Goal: Information Seeking & Learning: Learn about a topic

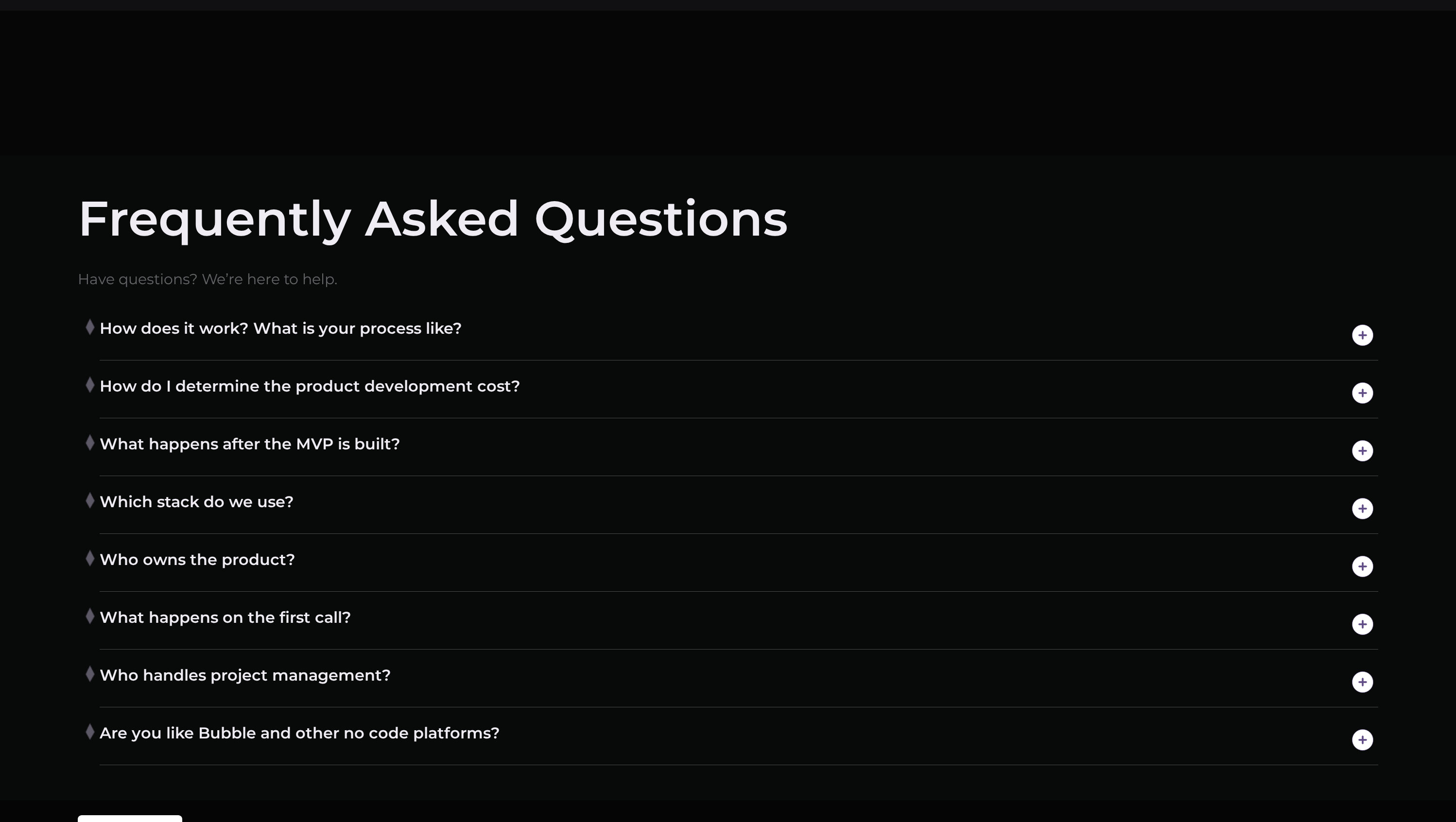
scroll to position [7518, 0]
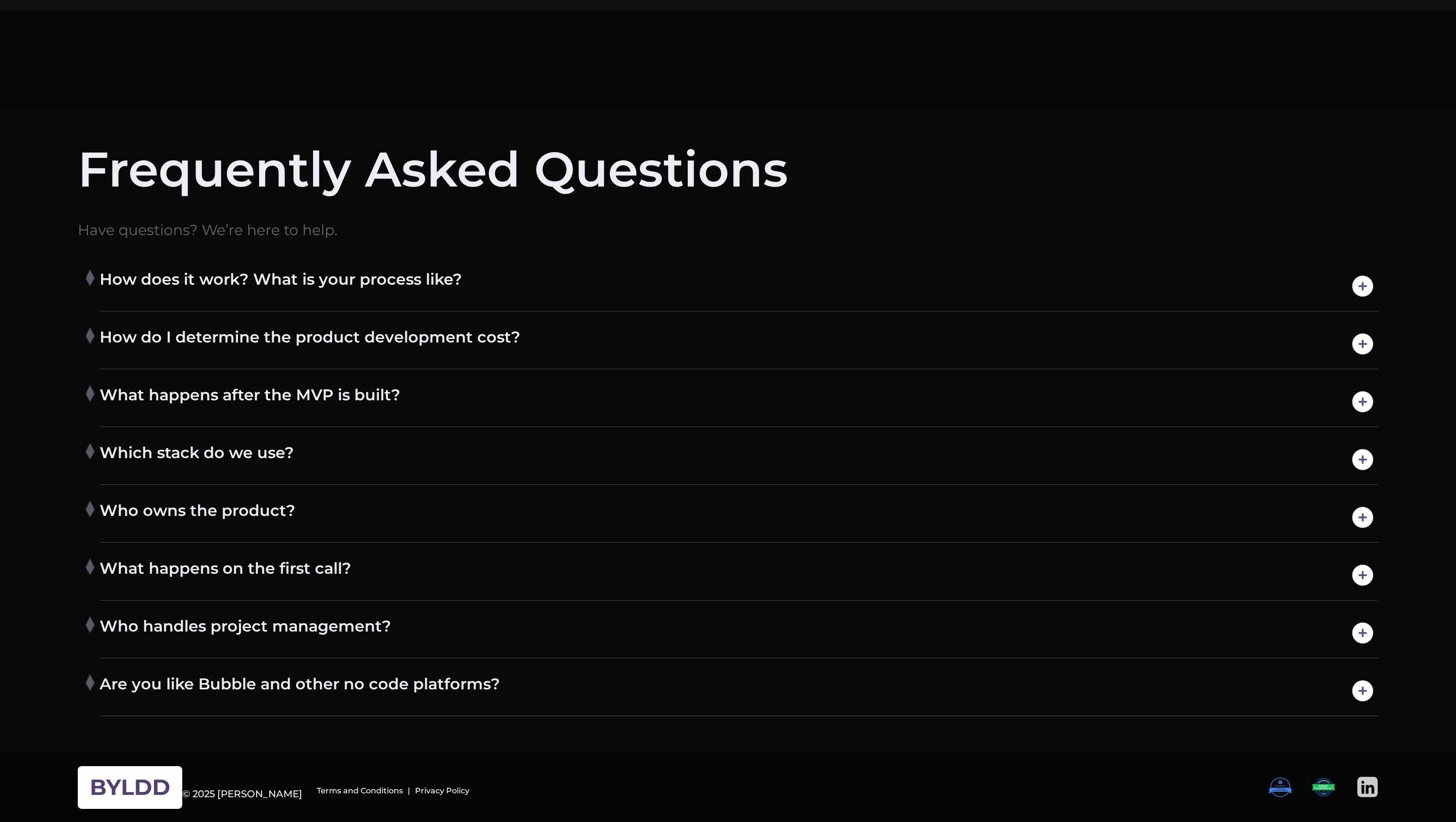
click at [176, 272] on h4 "How does it work? What is your process like?" at bounding box center [739, 286] width 1279 height 34
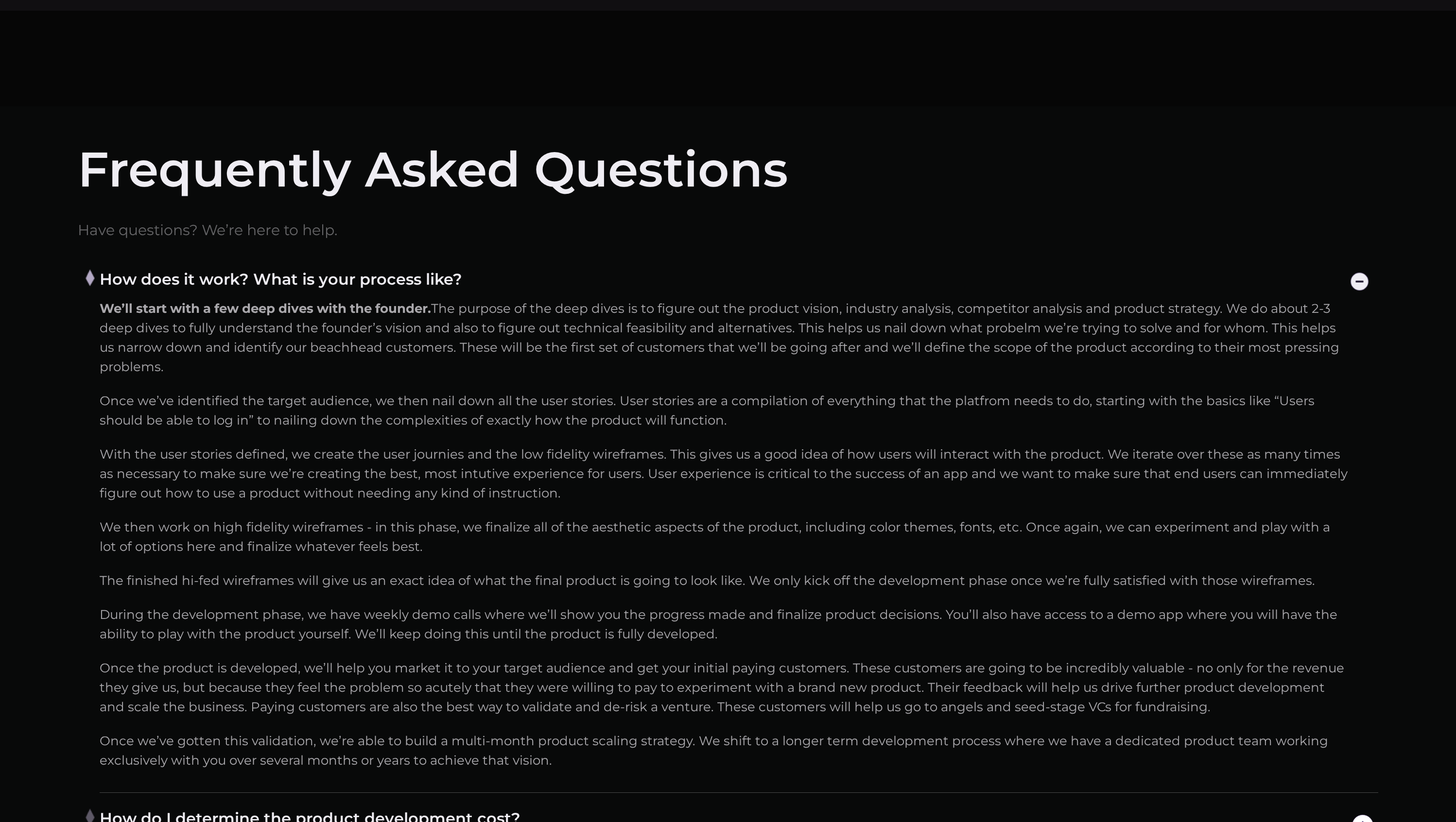
click at [176, 272] on h4 "How does it work? What is your process like?" at bounding box center [739, 281] width 1279 height 25
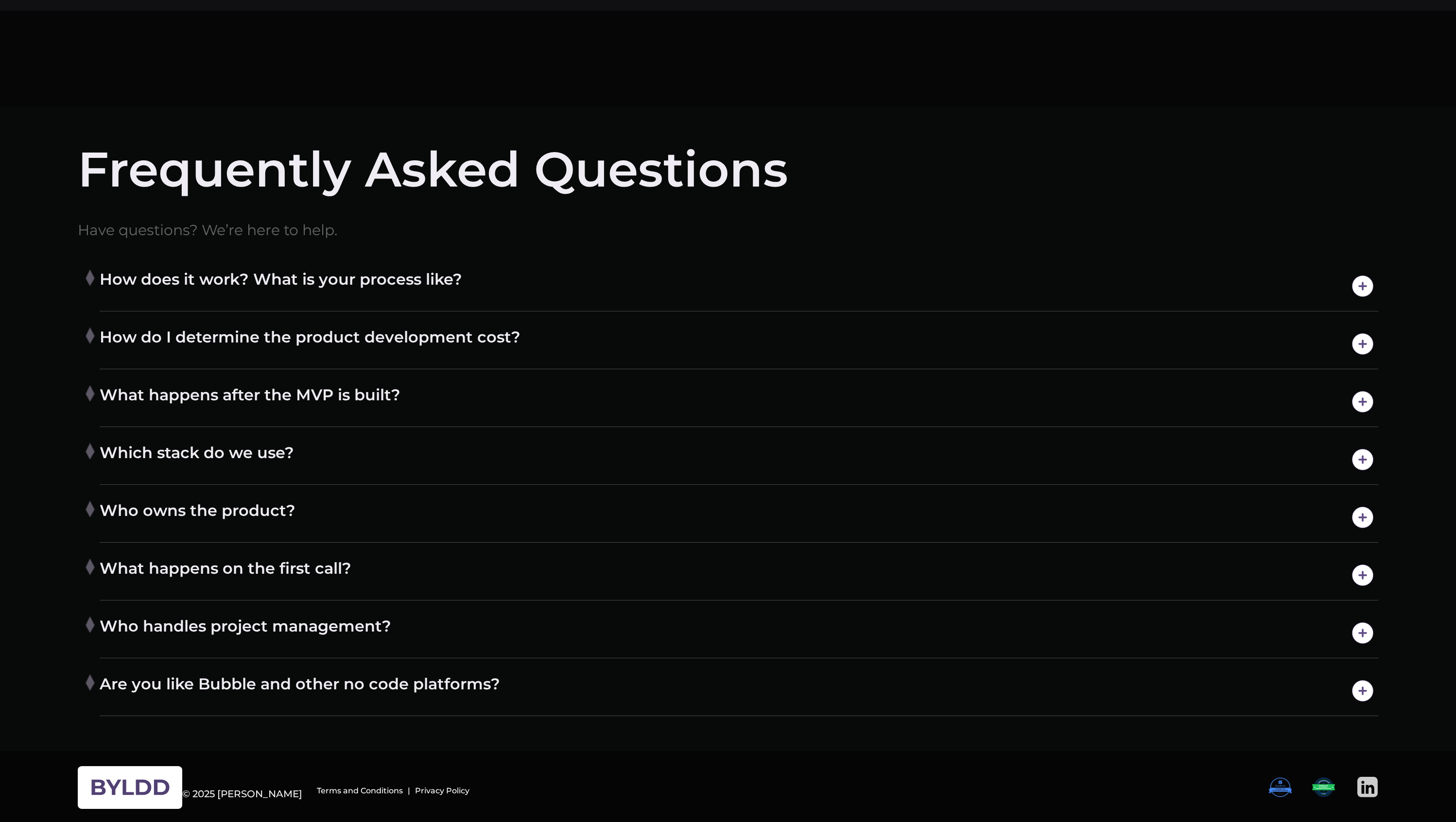
click at [195, 340] on h4 "How do I determine the product development cost?" at bounding box center [739, 344] width 1279 height 34
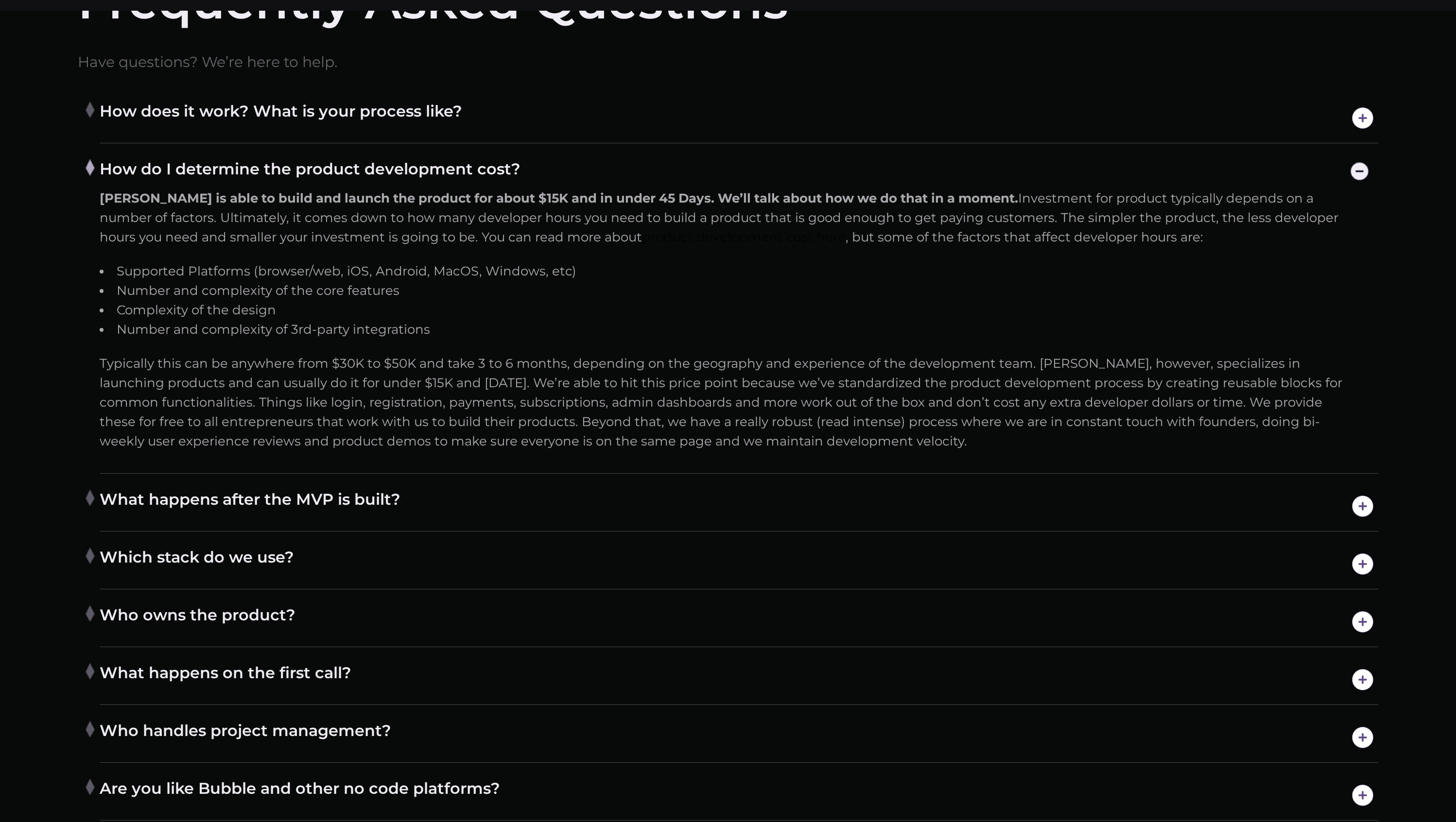
scroll to position [7735, 0]
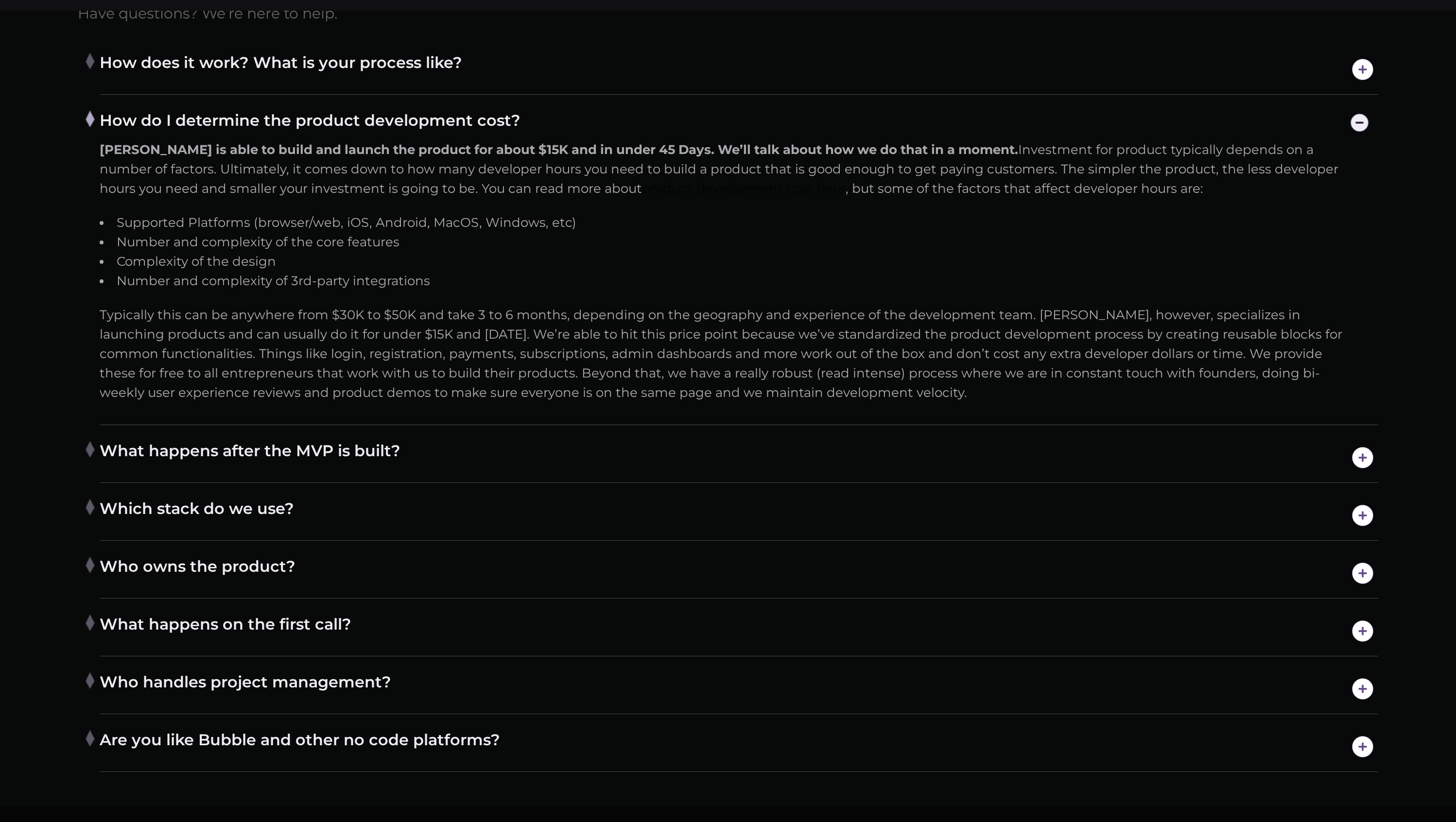
click at [475, 448] on h4 "What happens after the MVP is built?" at bounding box center [739, 458] width 1279 height 34
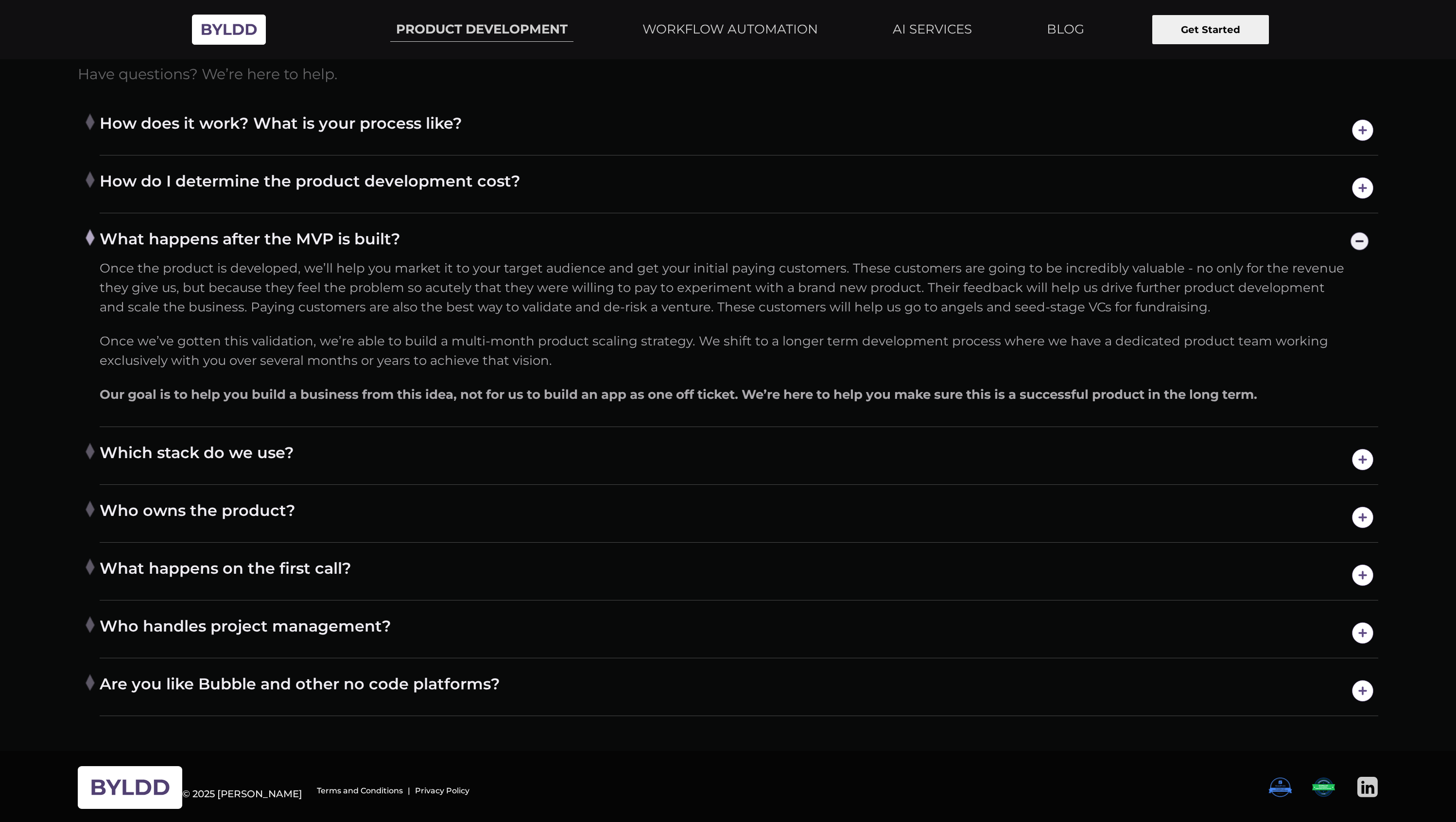
click at [447, 447] on h4 "Which stack do we use?" at bounding box center [739, 459] width 1279 height 34
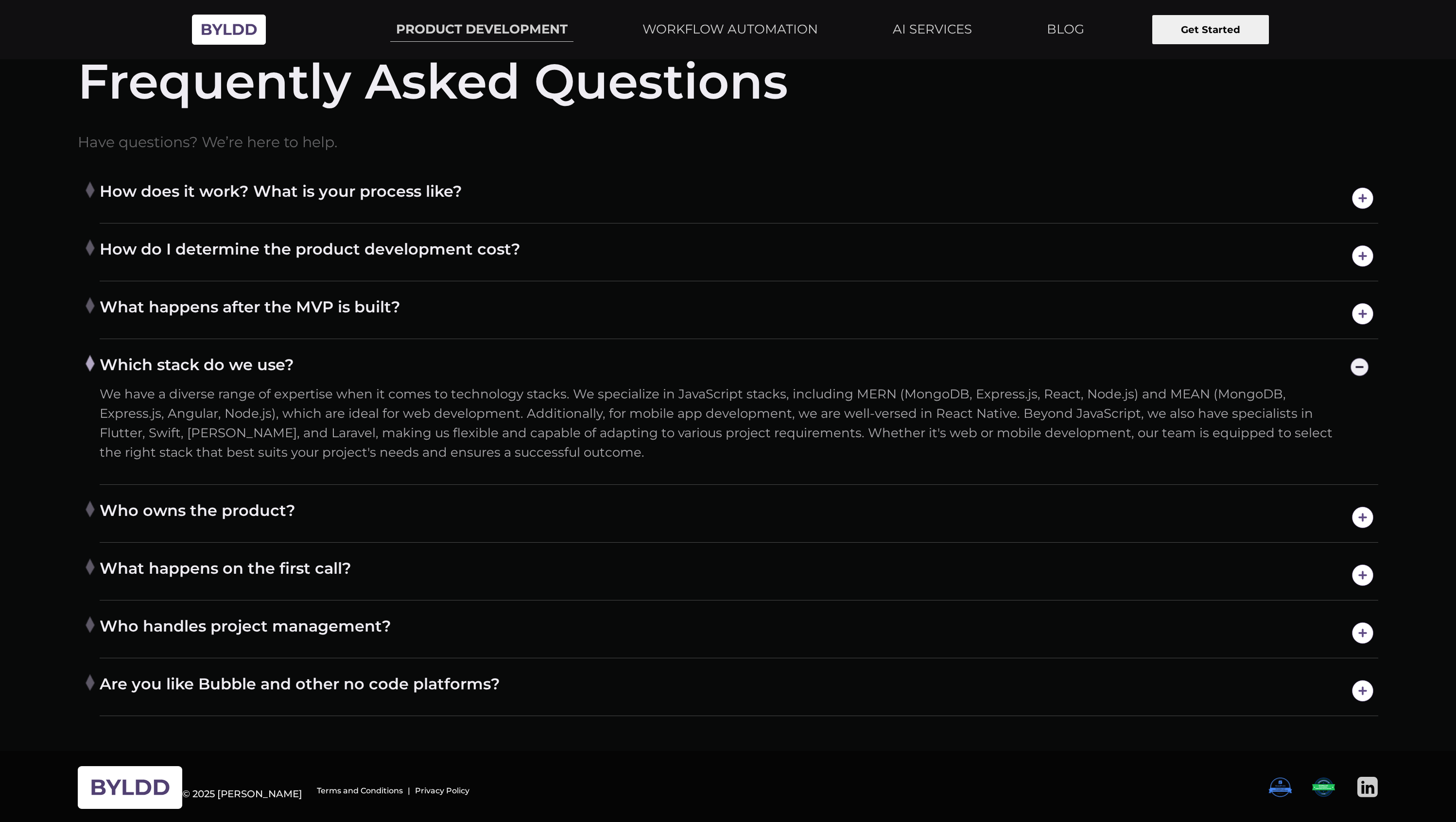
click at [456, 501] on h4 "Who owns the product?" at bounding box center [739, 517] width 1279 height 34
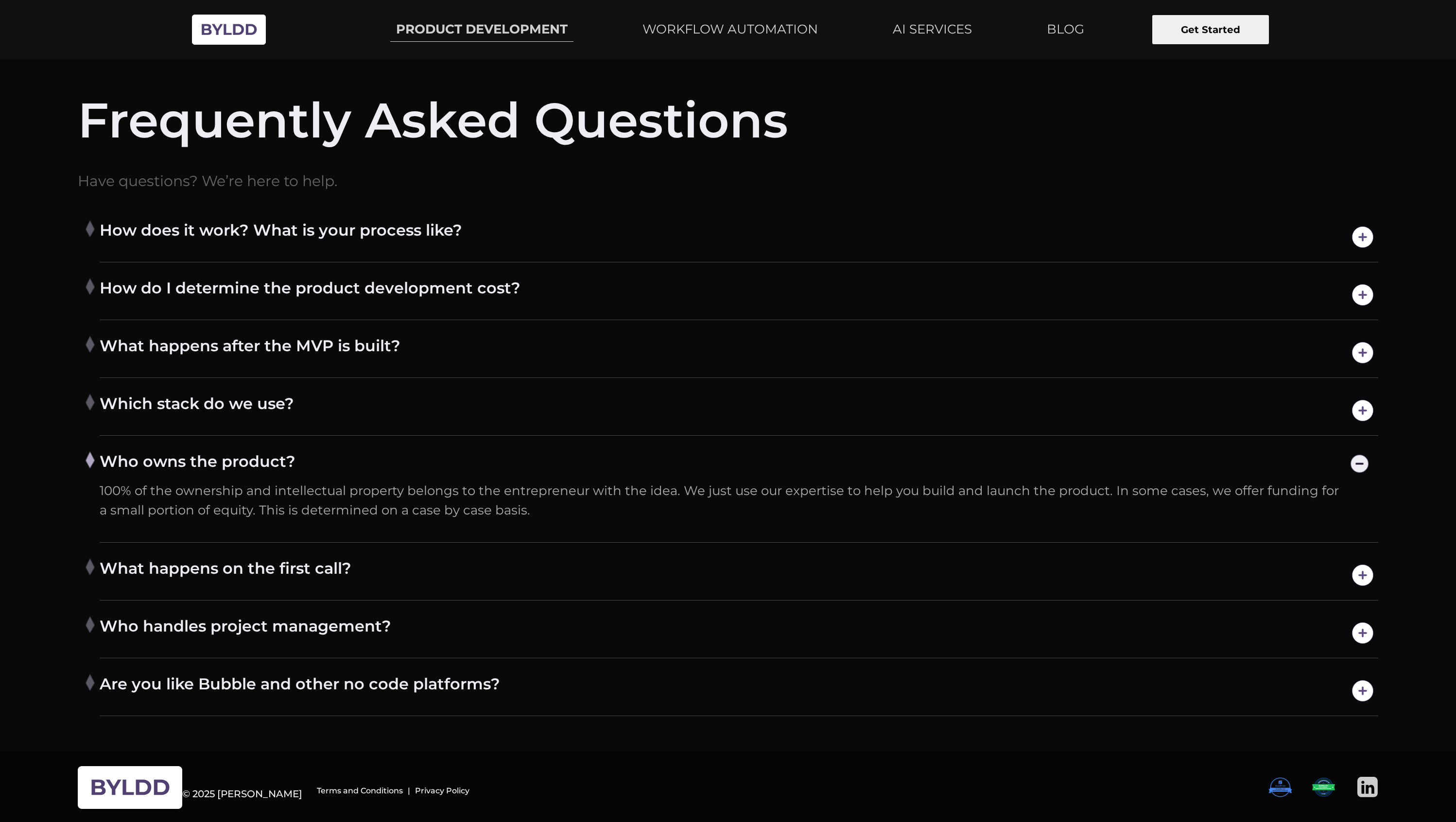
click at [432, 558] on h4 "What happens on the first call?" at bounding box center [739, 575] width 1279 height 34
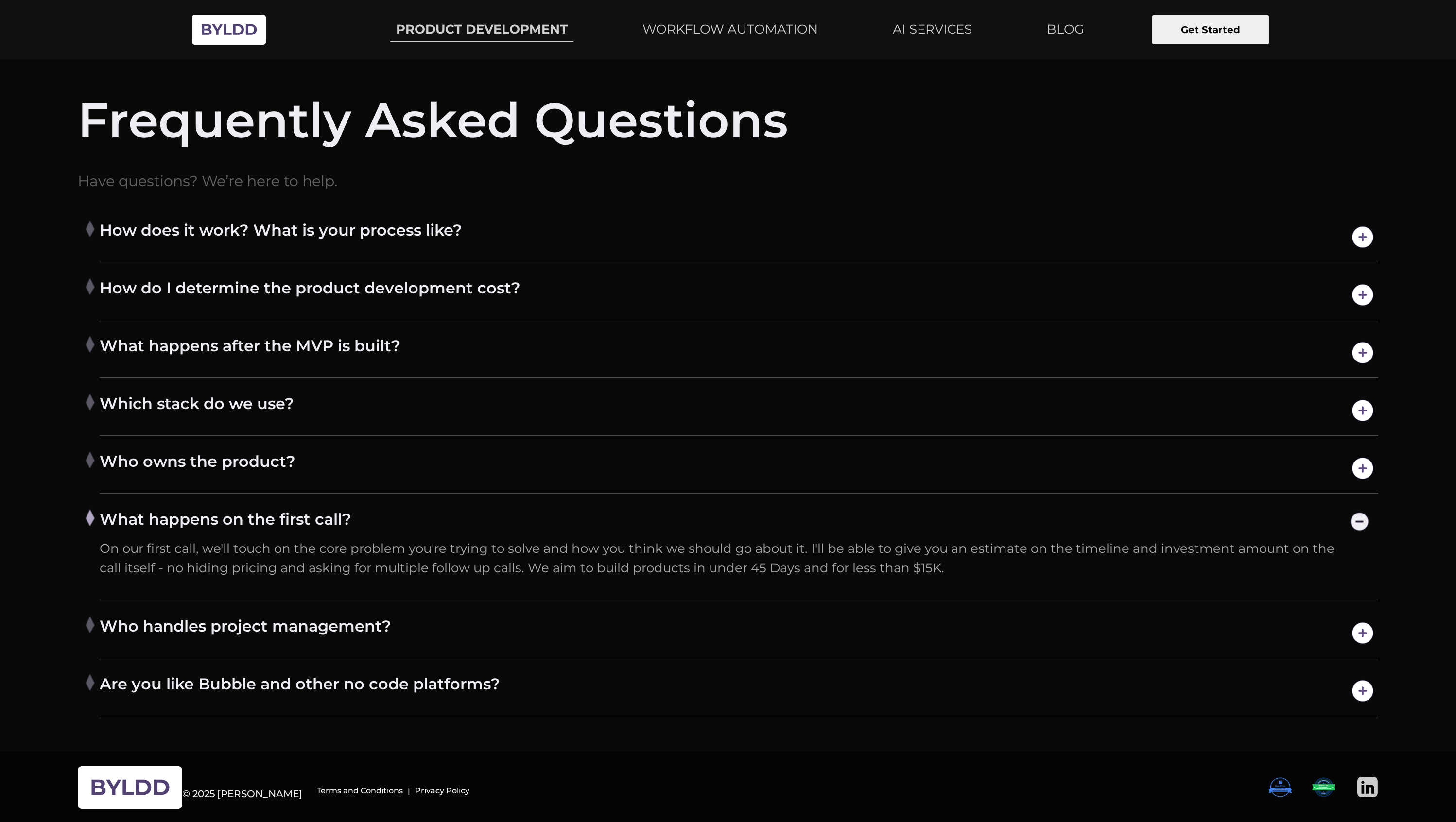
click at [435, 612] on div "Who handles project management? We provide end-to-end product development servi…" at bounding box center [739, 633] width 1279 height 50
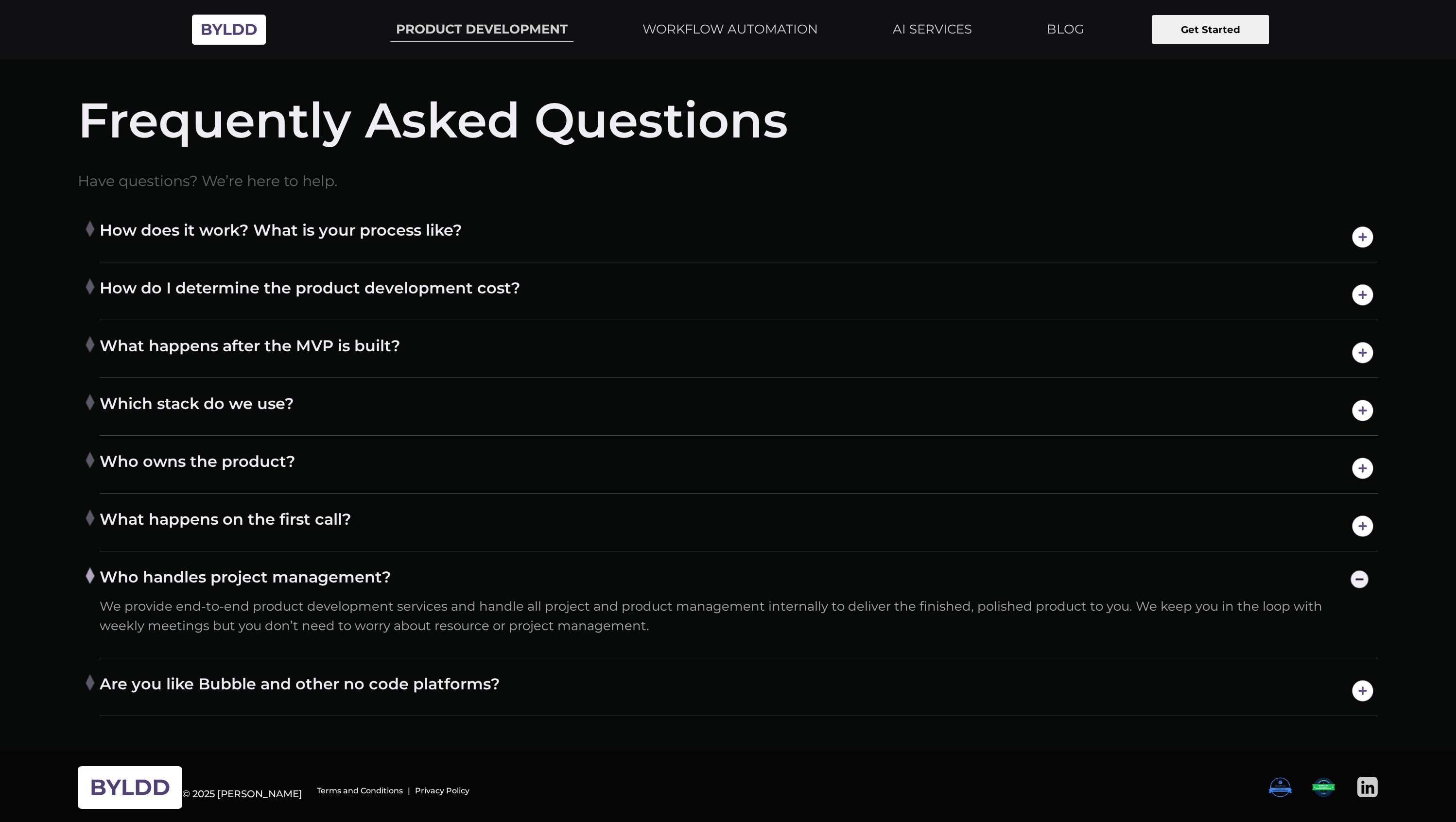
click at [521, 674] on h4 "Are you like Bubble and other no code platforms?" at bounding box center [739, 691] width 1279 height 34
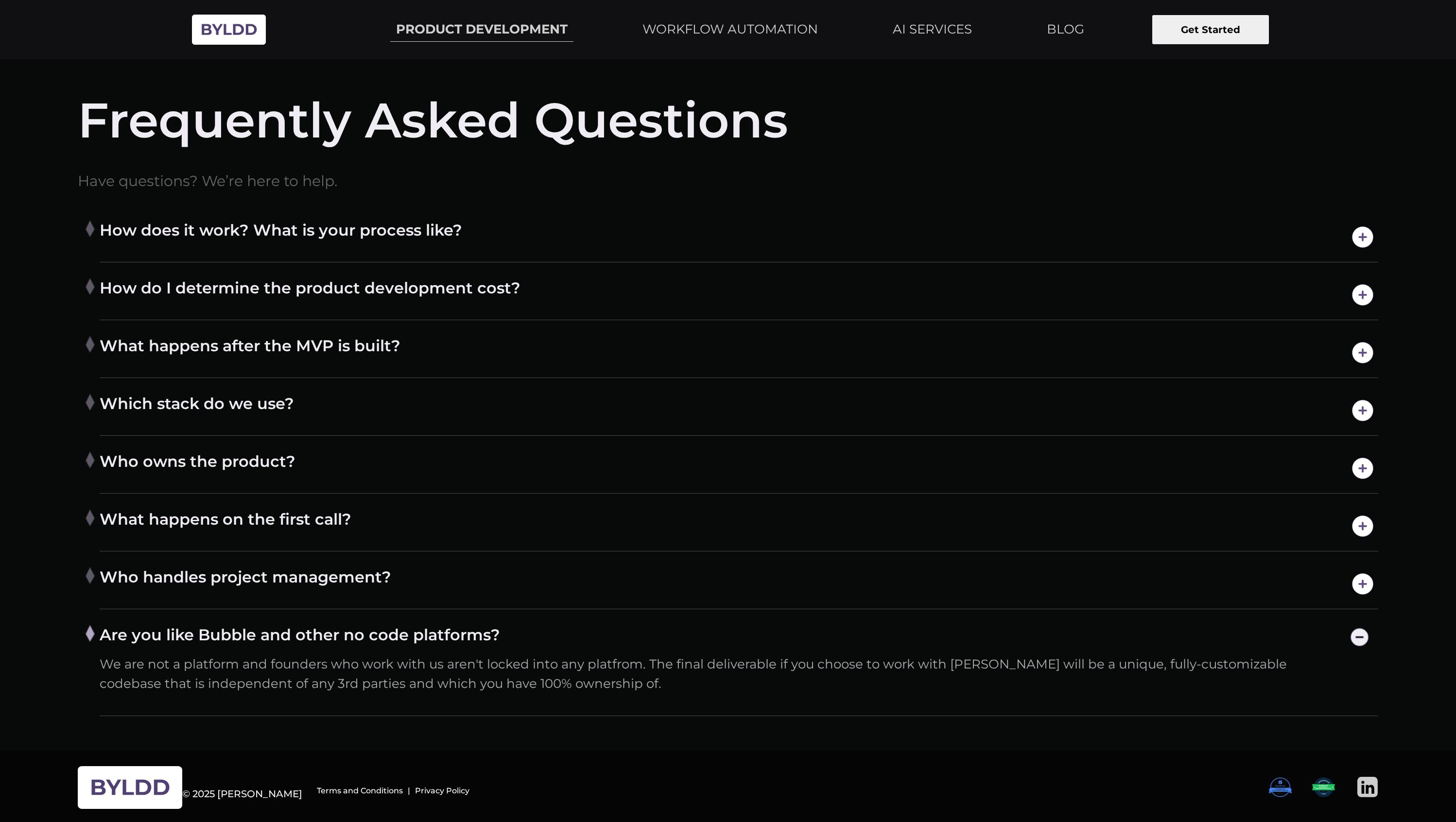
click at [383, 567] on h4 "Who handles project management?" at bounding box center [739, 584] width 1279 height 34
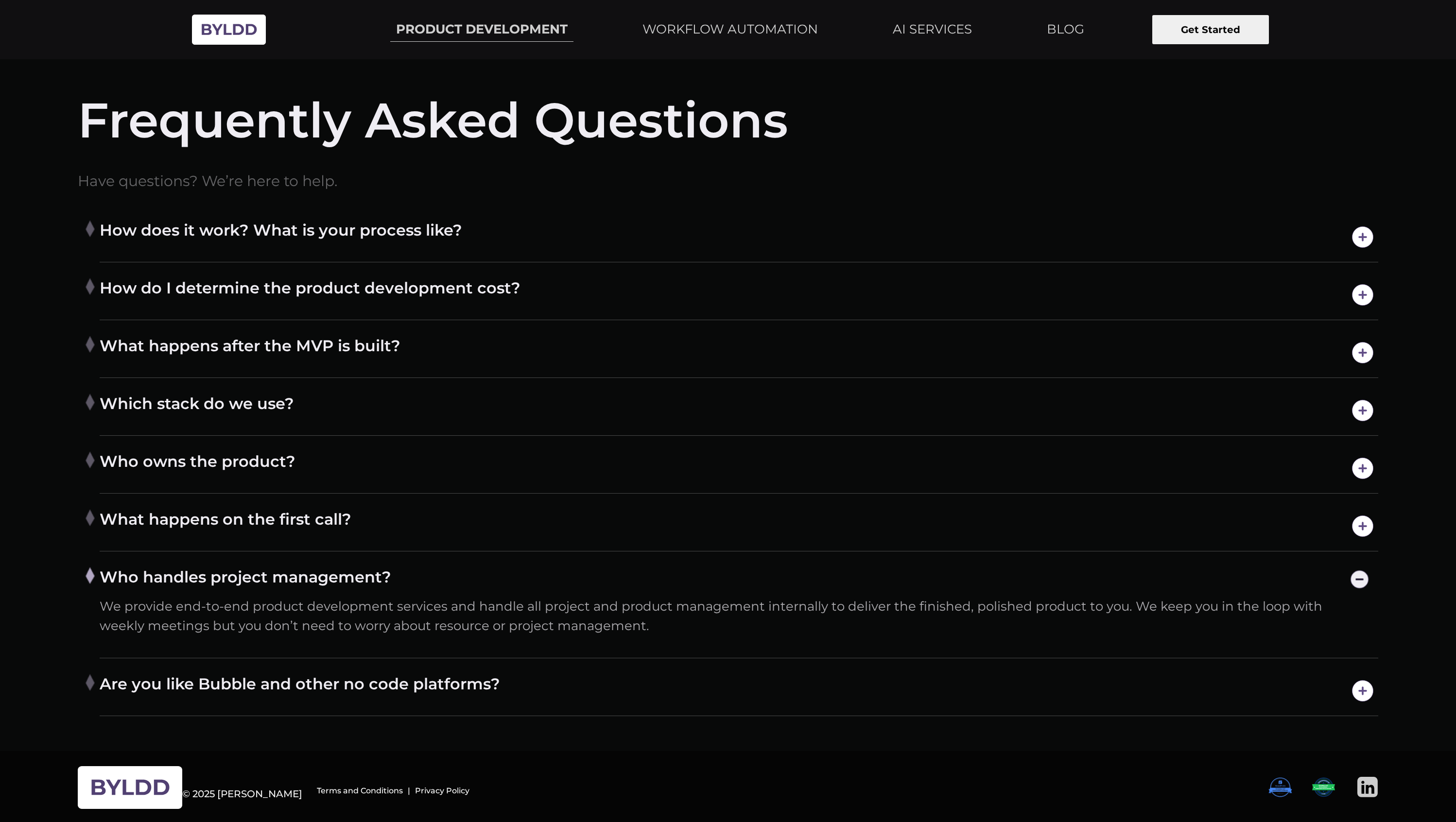
click at [536, 676] on h4 "Are you like Bubble and other no code platforms?" at bounding box center [739, 691] width 1279 height 34
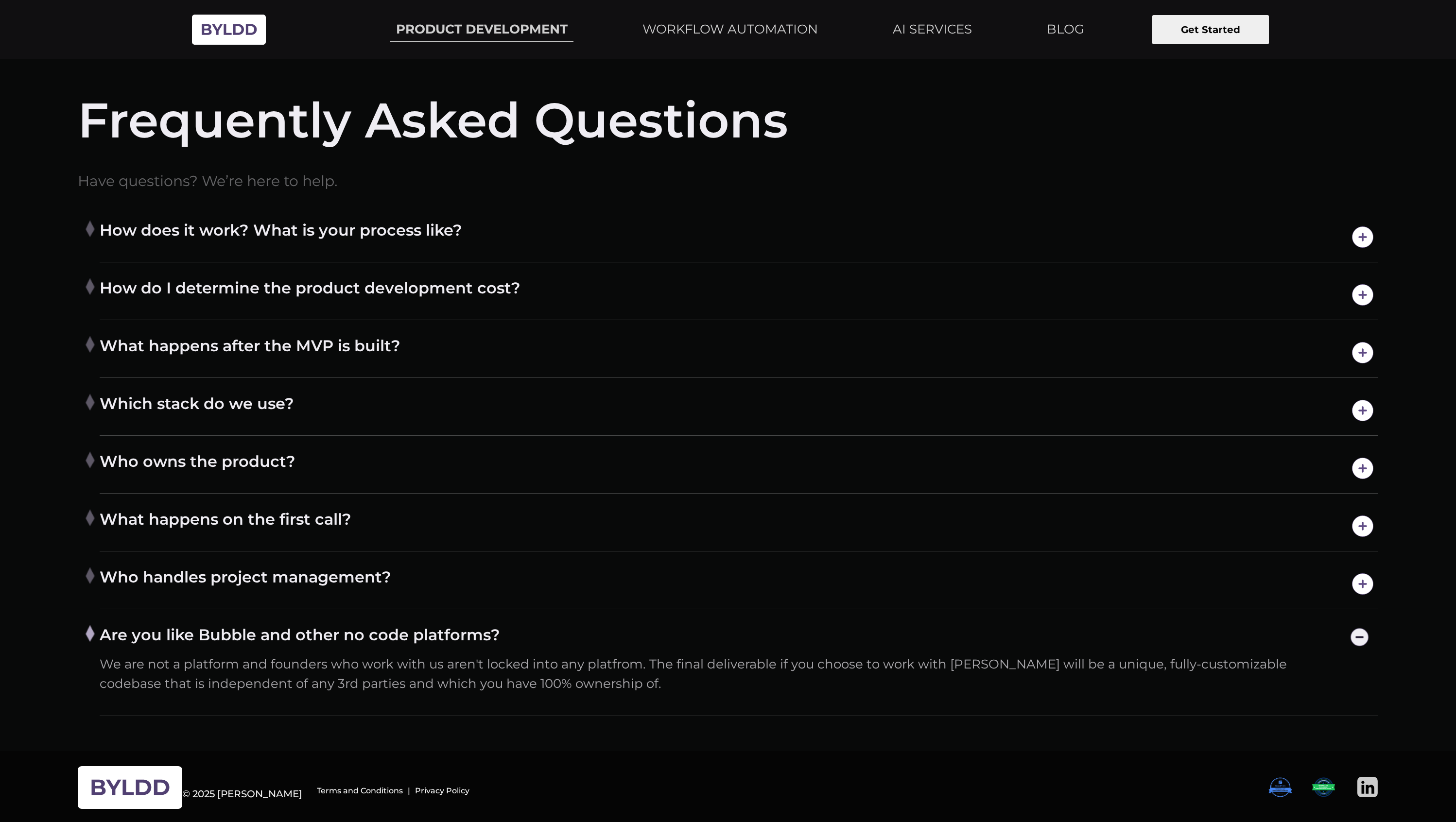
click at [1284, 786] on img at bounding box center [1280, 787] width 24 height 21
click at [1327, 784] on img at bounding box center [1324, 787] width 24 height 21
click at [1367, 786] on img at bounding box center [1367, 787] width 21 height 21
click at [935, 31] on link "AI SERVICES" at bounding box center [932, 29] width 91 height 24
